Goal: Use online tool/utility: Use online tool/utility

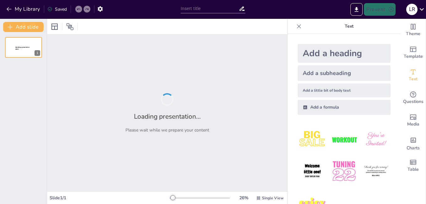
type input "[MEDICAL_DATA]"
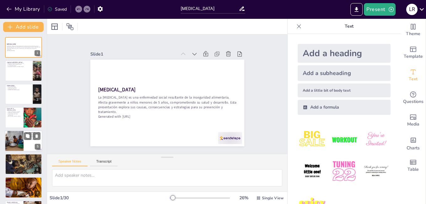
checkbox input "true"
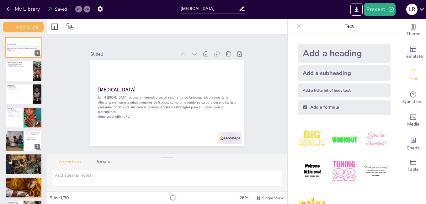
checkbox input "true"
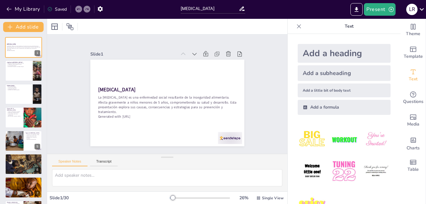
checkbox input "true"
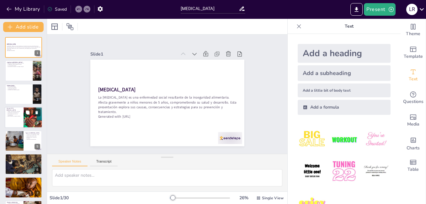
checkbox input "true"
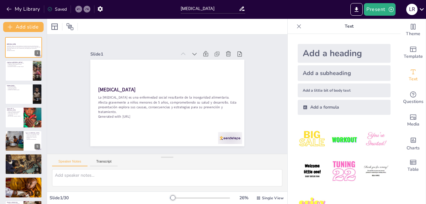
checkbox input "true"
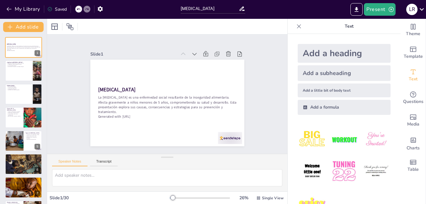
checkbox input "true"
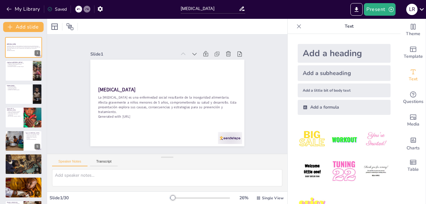
checkbox input "true"
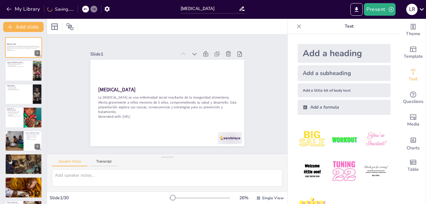
checkbox input "true"
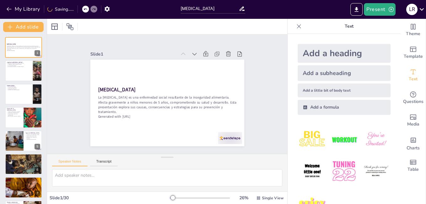
checkbox input "true"
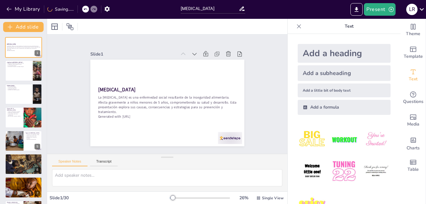
click at [16, 37] on div "[MEDICAL_DATA] La [MEDICAL_DATA] es una enfermedad social resultante de la inse…" at bounding box center [23, 47] width 37 height 21
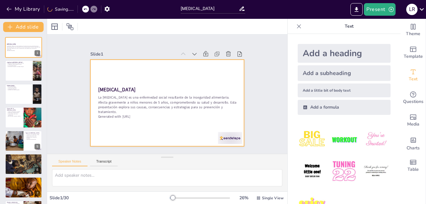
checkbox input "true"
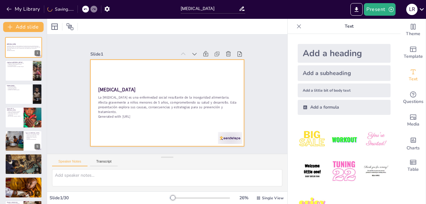
checkbox input "true"
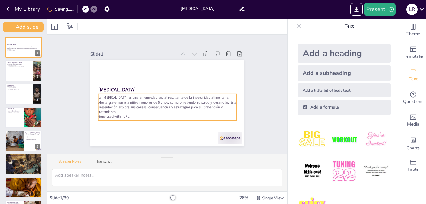
checkbox input "true"
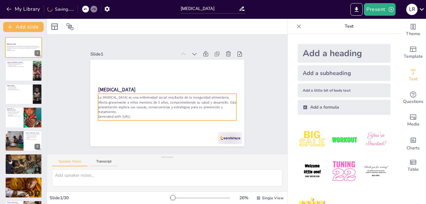
checkbox input "true"
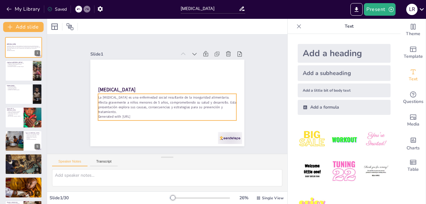
checkbox input "true"
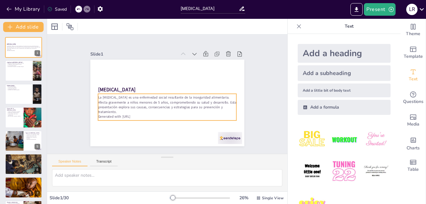
checkbox input "true"
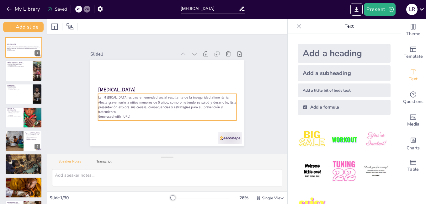
checkbox input "true"
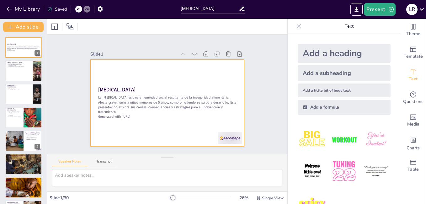
checkbox input "true"
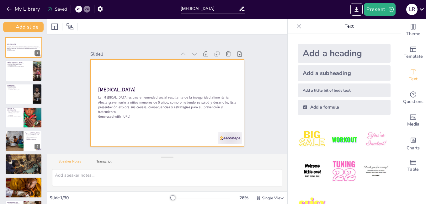
click at [136, 110] on p "La [MEDICAL_DATA] es una enfermedad social resultante de la inseguridad aliment…" at bounding box center [167, 104] width 139 height 19
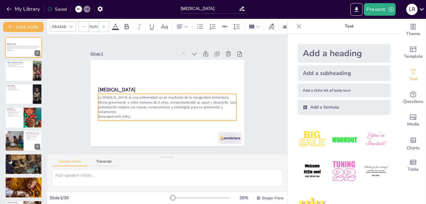
checkbox input "true"
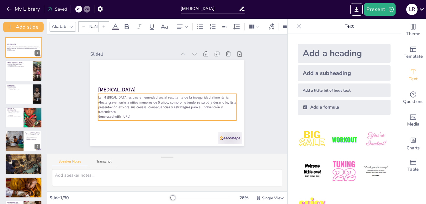
checkbox input "true"
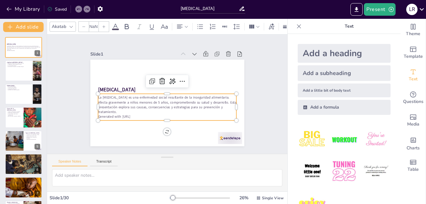
type input "32"
checkbox input "true"
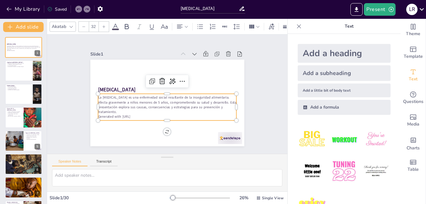
checkbox input "true"
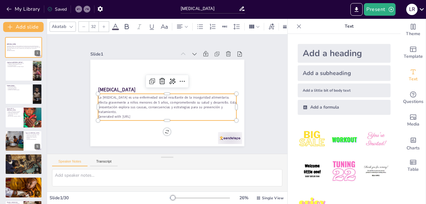
checkbox input "true"
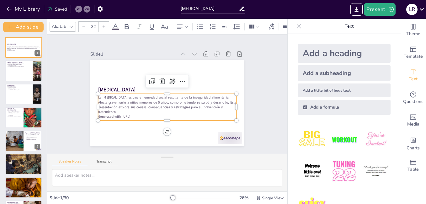
checkbox input "true"
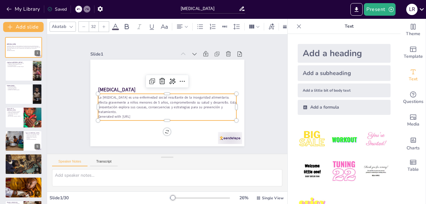
checkbox input "true"
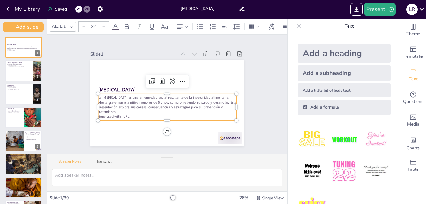
checkbox input "true"
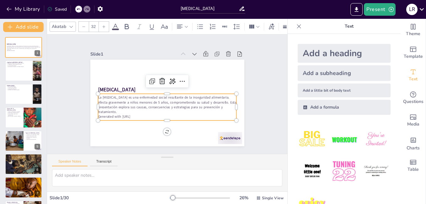
checkbox input "true"
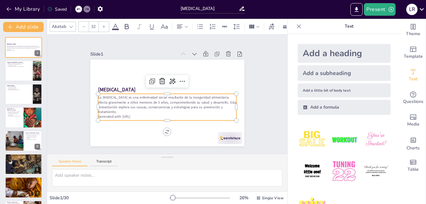
checkbox input "true"
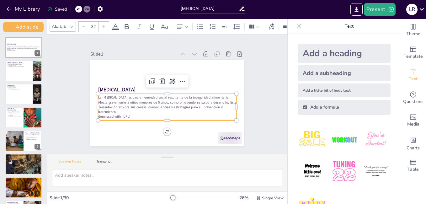
checkbox input "true"
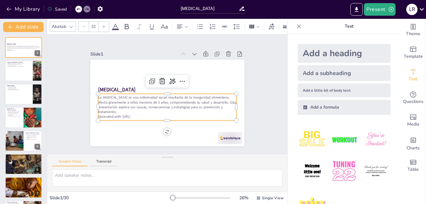
checkbox input "true"
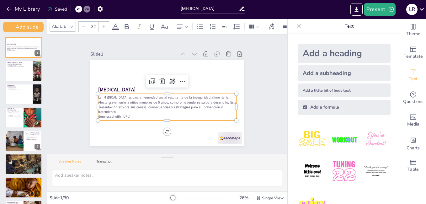
checkbox input "true"
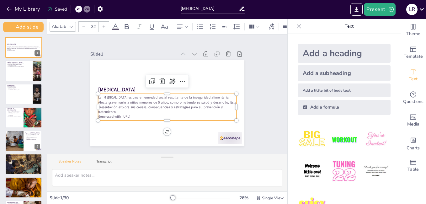
checkbox input "true"
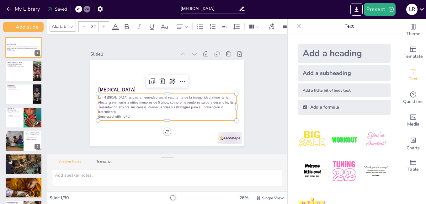
checkbox input "true"
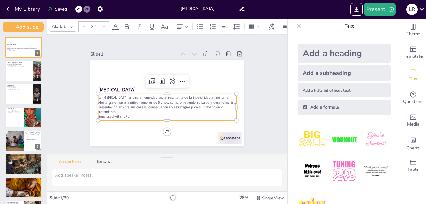
checkbox input "true"
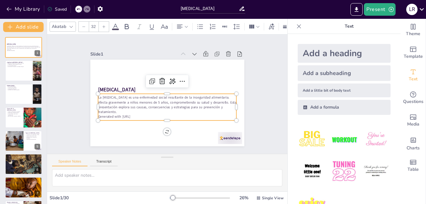
checkbox input "true"
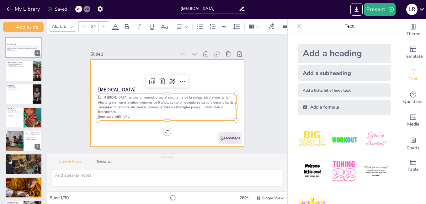
checkbox input "true"
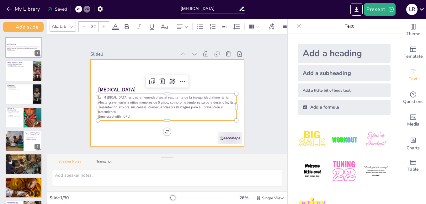
checkbox input "true"
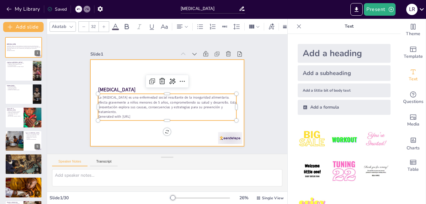
checkbox input "true"
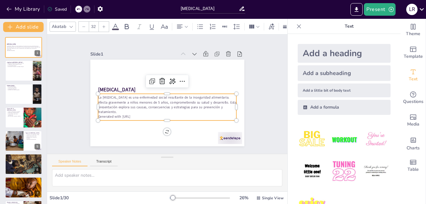
checkbox input "true"
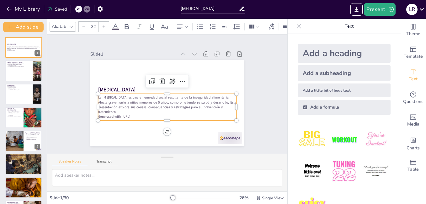
checkbox input "true"
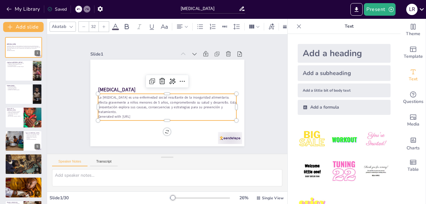
checkbox input "true"
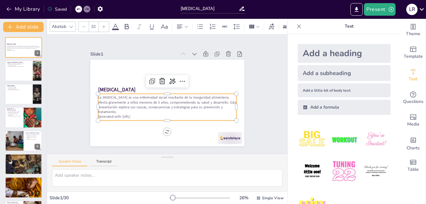
checkbox input "true"
click at [121, 114] on p "Generated with [URL]" at bounding box center [167, 116] width 139 height 5
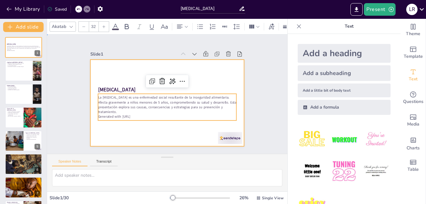
click at [127, 129] on div at bounding box center [167, 103] width 154 height 87
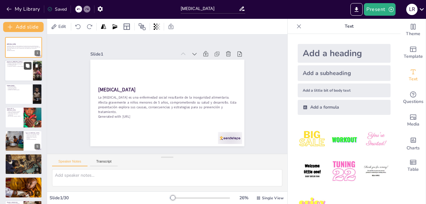
click at [27, 69] on button at bounding box center [28, 66] width 8 height 8
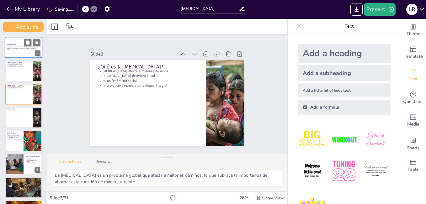
click at [27, 50] on p "Generated with [URL]" at bounding box center [24, 50] width 34 height 1
